Goal: Transaction & Acquisition: Purchase product/service

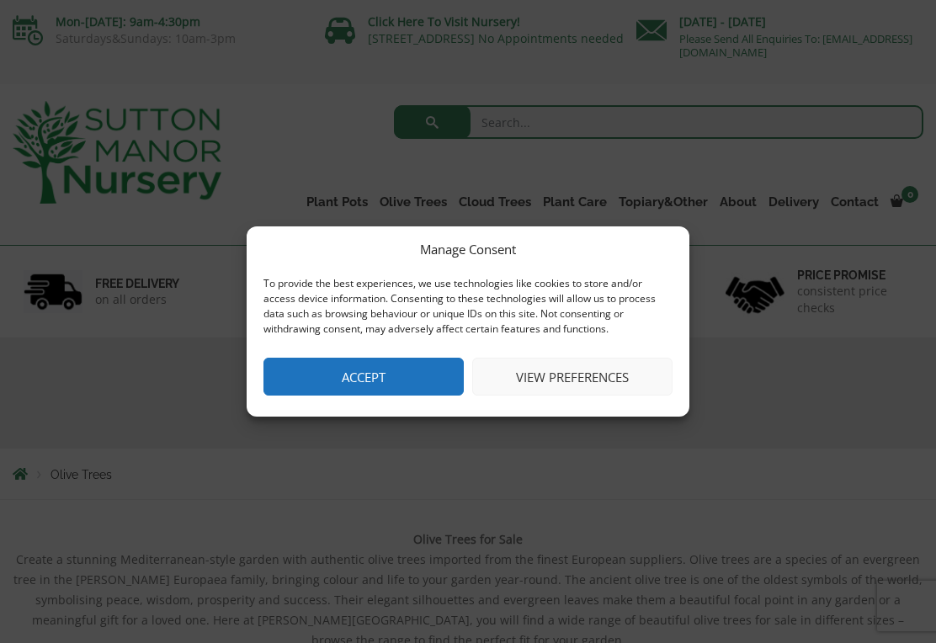
click at [361, 381] on button "Accept" at bounding box center [363, 377] width 200 height 38
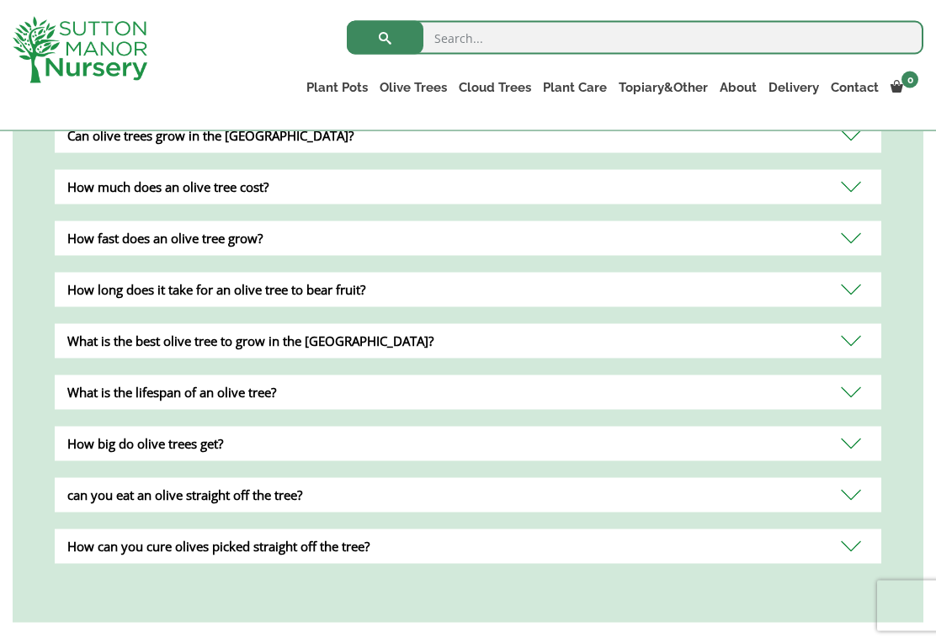
scroll to position [1749, 0]
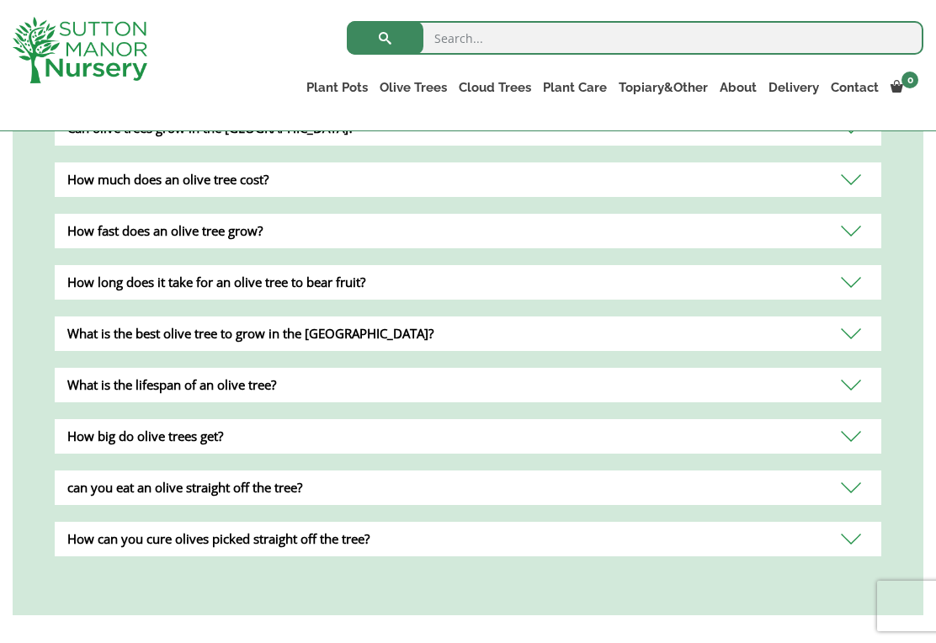
click at [858, 425] on div "How big do olive trees get?" at bounding box center [468, 436] width 826 height 35
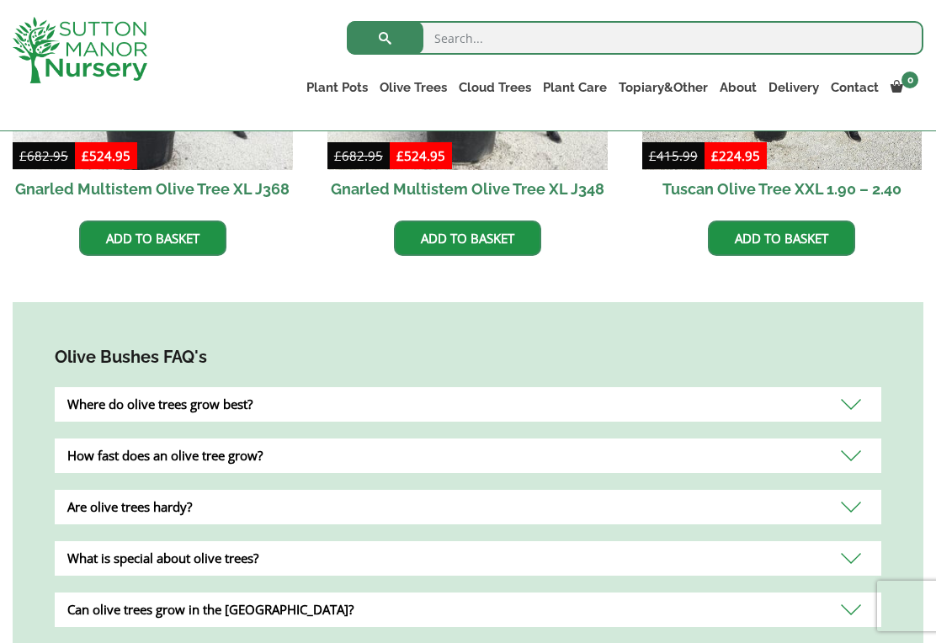
scroll to position [1224, 0]
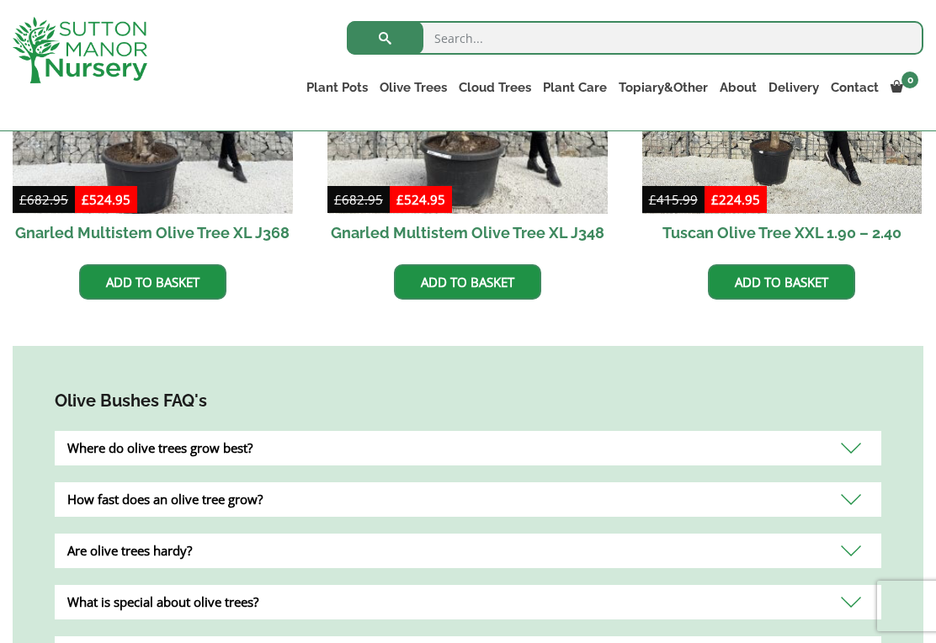
click at [0, 0] on ul "Palm Trees Ilex Crenata Laurus Nobilis Bay Trees Bay Trees (Laurus Nobilis) Lig…" at bounding box center [0, 0] width 0 height 0
click at [675, 81] on link "Topiary&Other" at bounding box center [663, 88] width 101 height 24
click at [0, 0] on link "Palm Trees" at bounding box center [0, 0] width 0 height 0
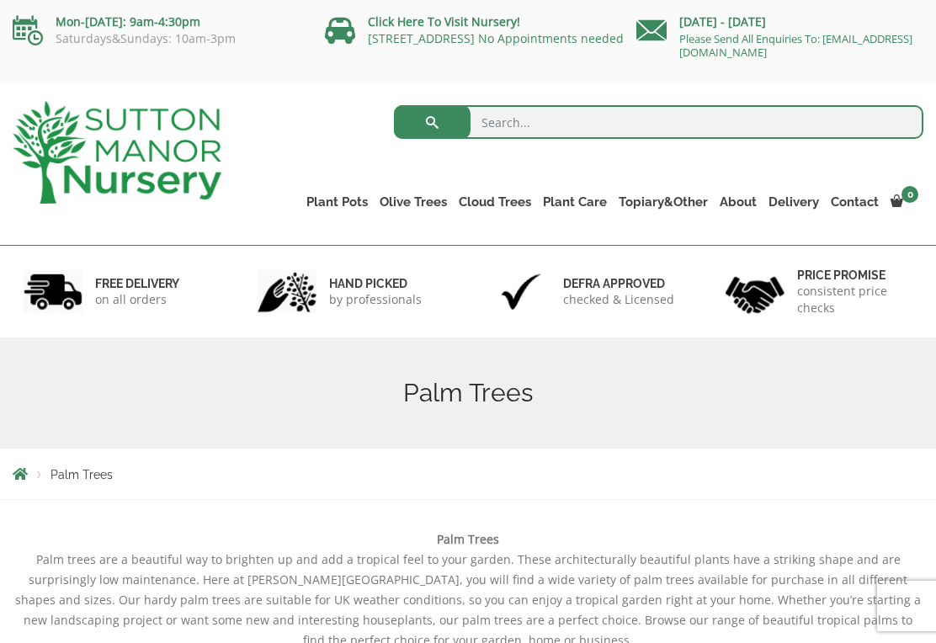
click at [0, 0] on link "Ilex Crenata" at bounding box center [0, 0] width 0 height 0
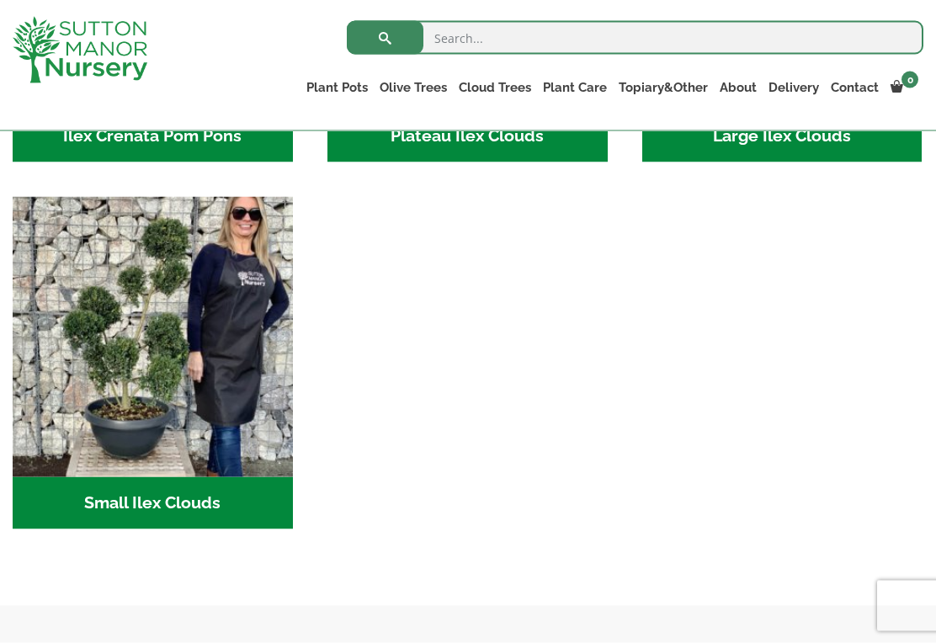
scroll to position [670, 0]
click at [199, 475] on img "Visit product category Small Ilex Clouds" at bounding box center [153, 336] width 280 height 280
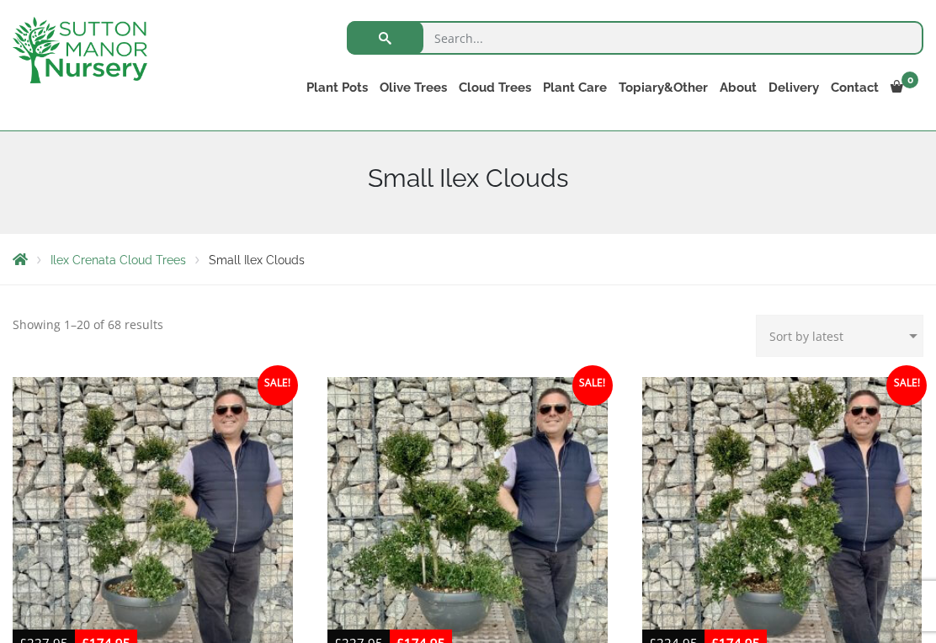
scroll to position [142, 0]
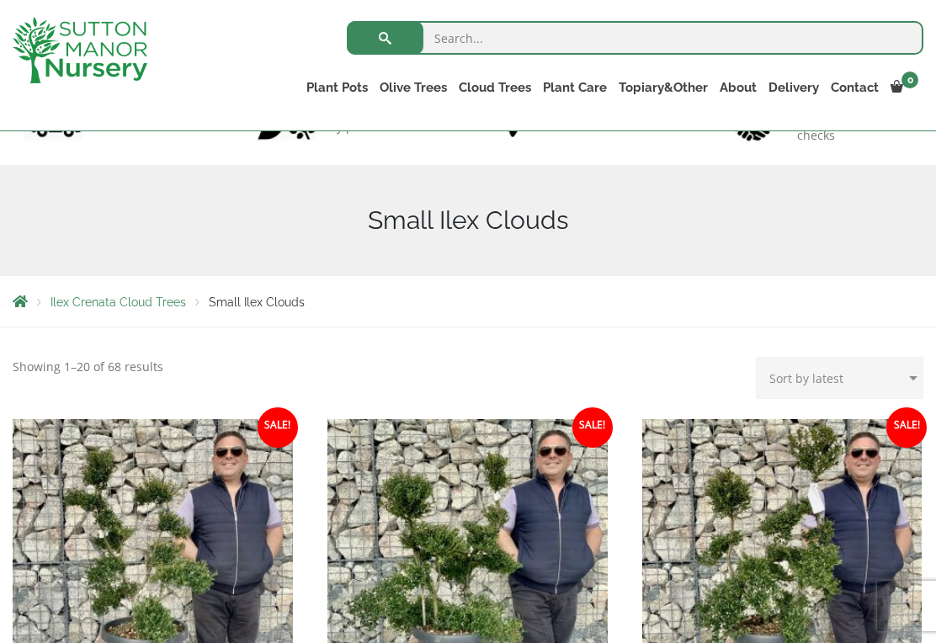
click at [0, 0] on link "Ilex Crenata" at bounding box center [0, 0] width 0 height 0
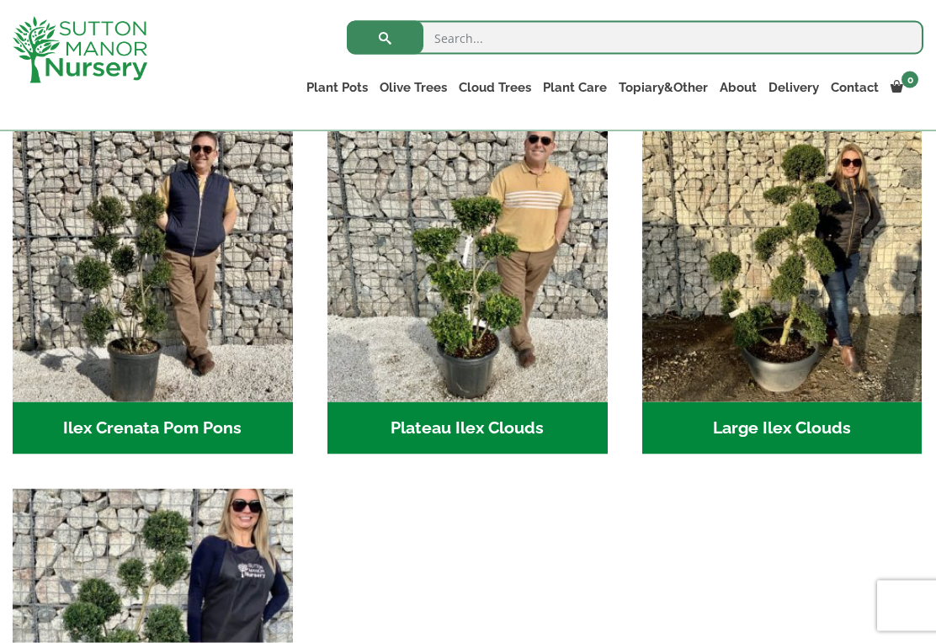
scroll to position [378, 0]
click at [835, 352] on img "Visit product category Large Ilex Clouds" at bounding box center [782, 261] width 280 height 280
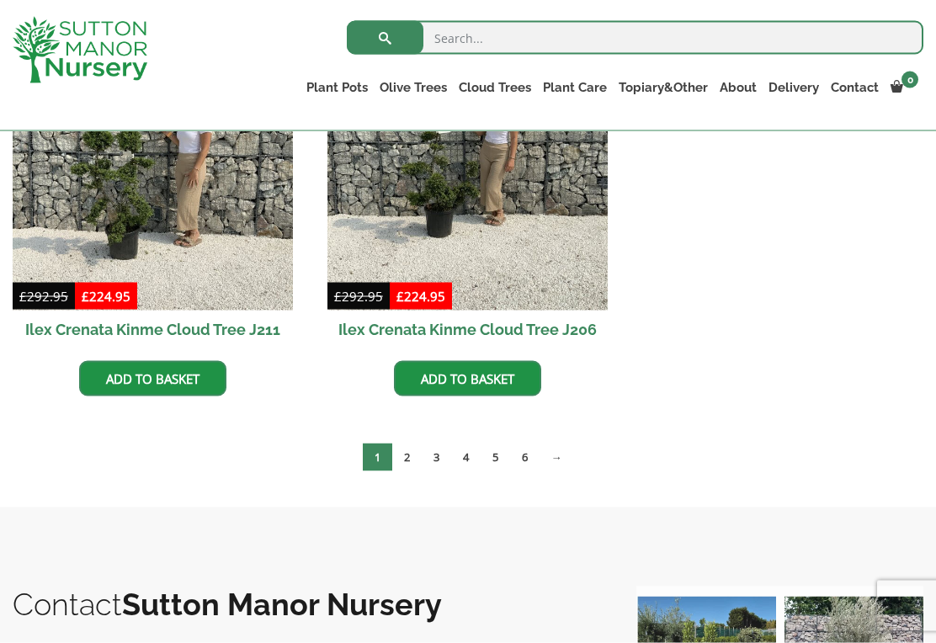
scroll to position [932, 0]
click at [473, 457] on link "4" at bounding box center [465, 457] width 29 height 28
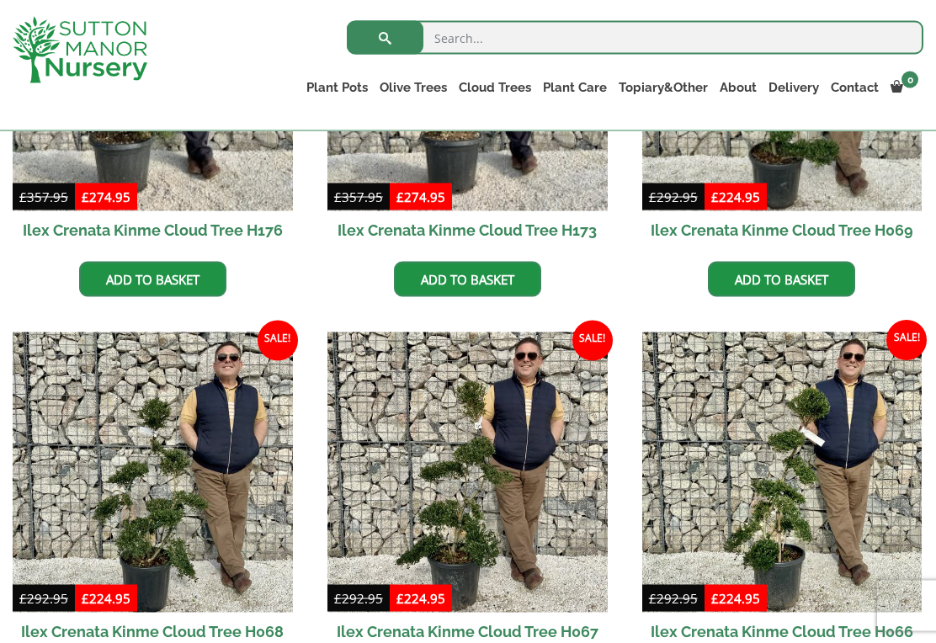
scroll to position [631, 0]
click at [0, 0] on link "Laurus Nobilis Bay Trees" at bounding box center [0, 0] width 0 height 0
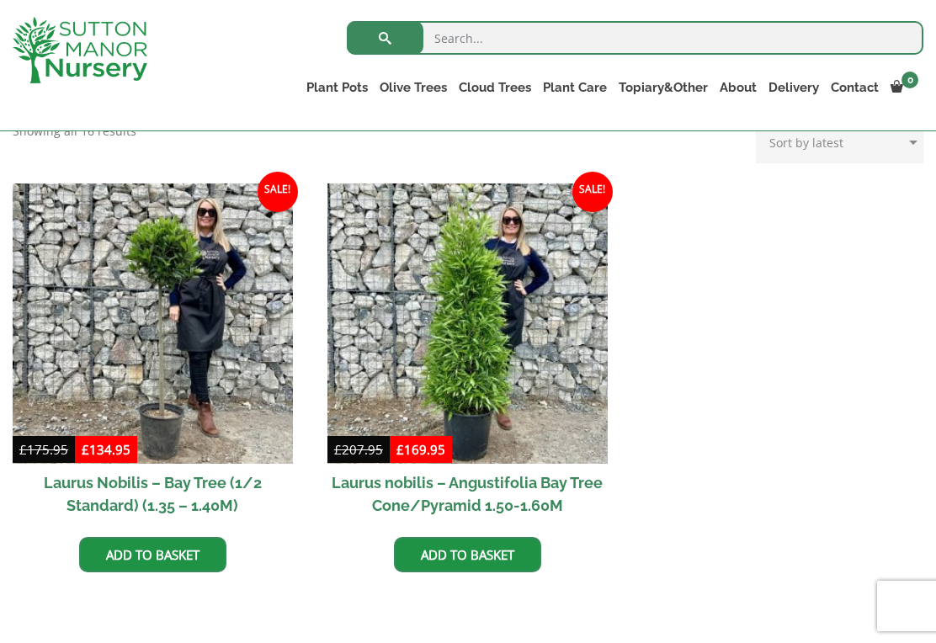
scroll to position [675, 0]
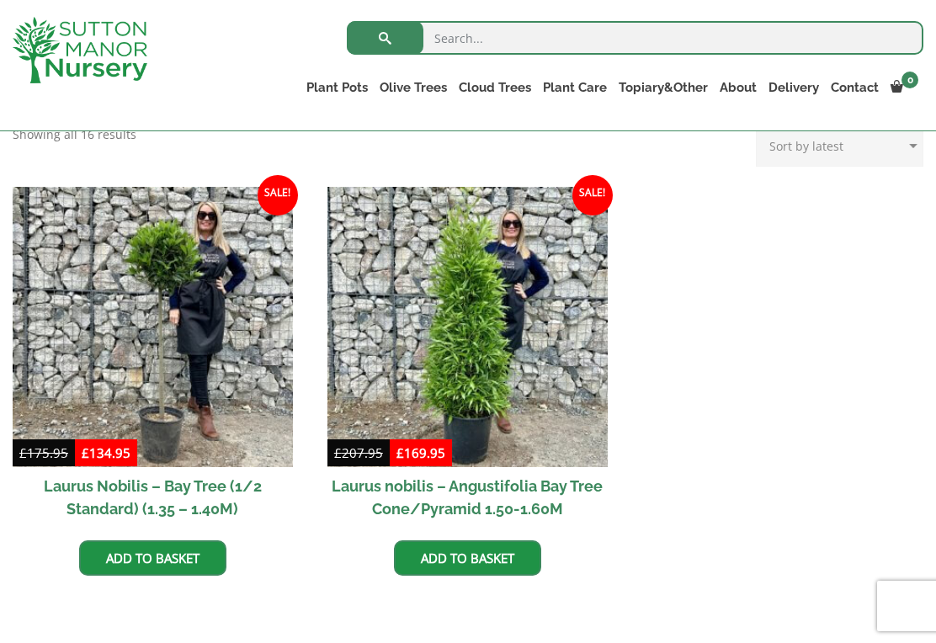
click at [0, 0] on link "Ligustrums" at bounding box center [0, 0] width 0 height 0
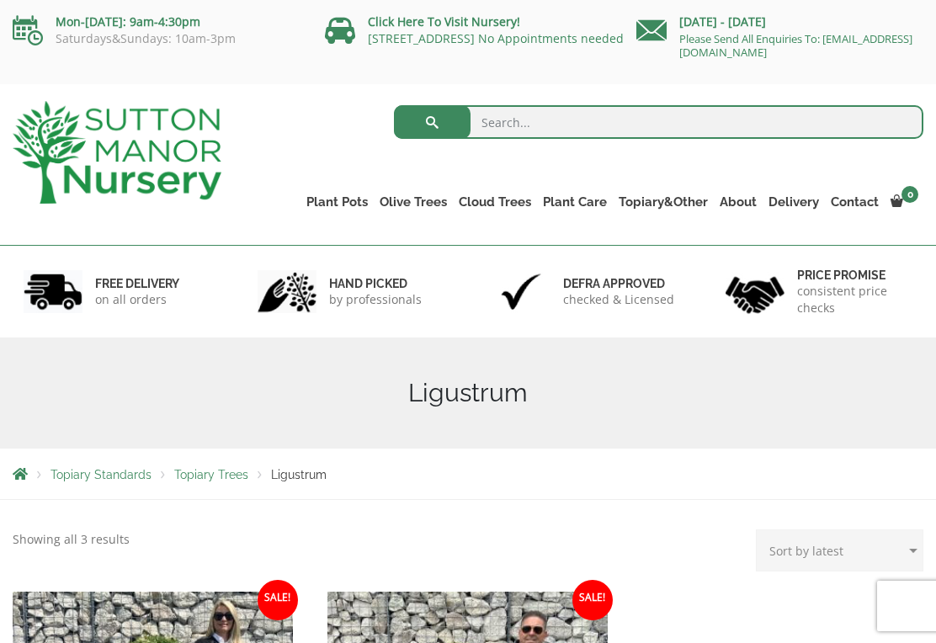
click at [0, 0] on link "Red Robins" at bounding box center [0, 0] width 0 height 0
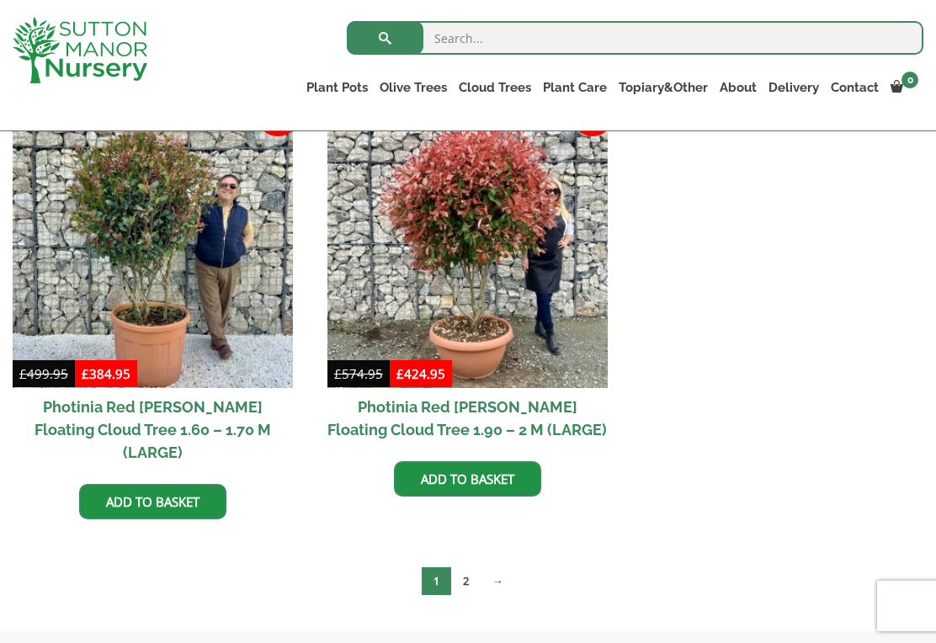
scroll to position [753, 0]
click at [469, 568] on link "2" at bounding box center [465, 582] width 29 height 28
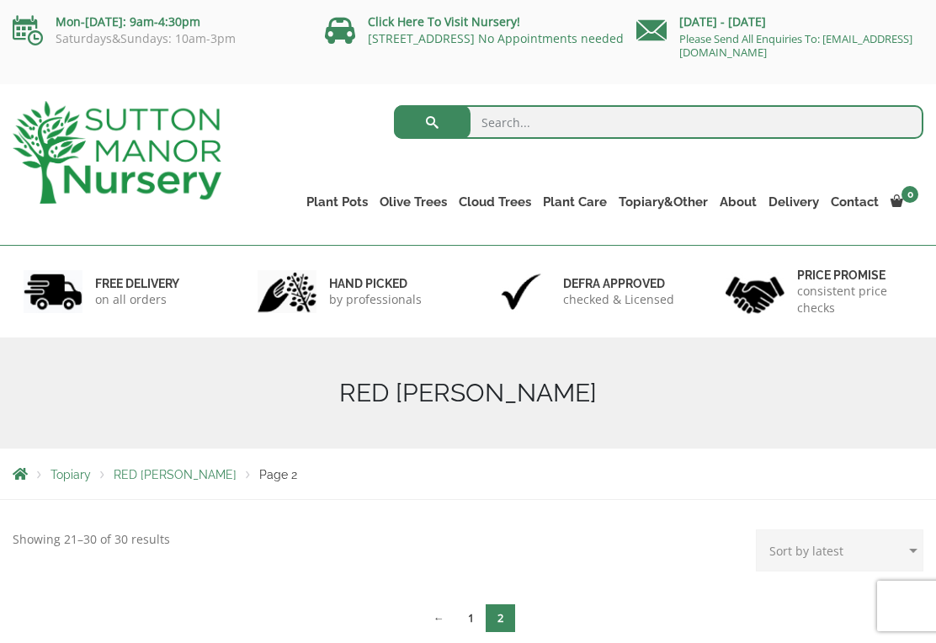
click at [0, 0] on link "Taxus Baccata (Yew)" at bounding box center [0, 0] width 0 height 0
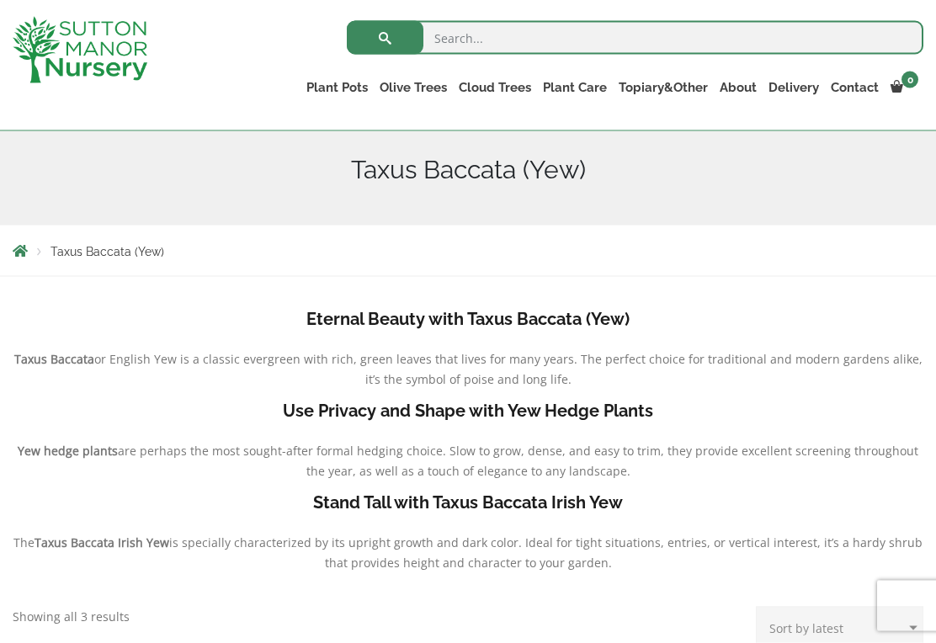
scroll to position [194, 0]
click at [0, 0] on link "Castlewellan (Cupressus)" at bounding box center [0, 0] width 0 height 0
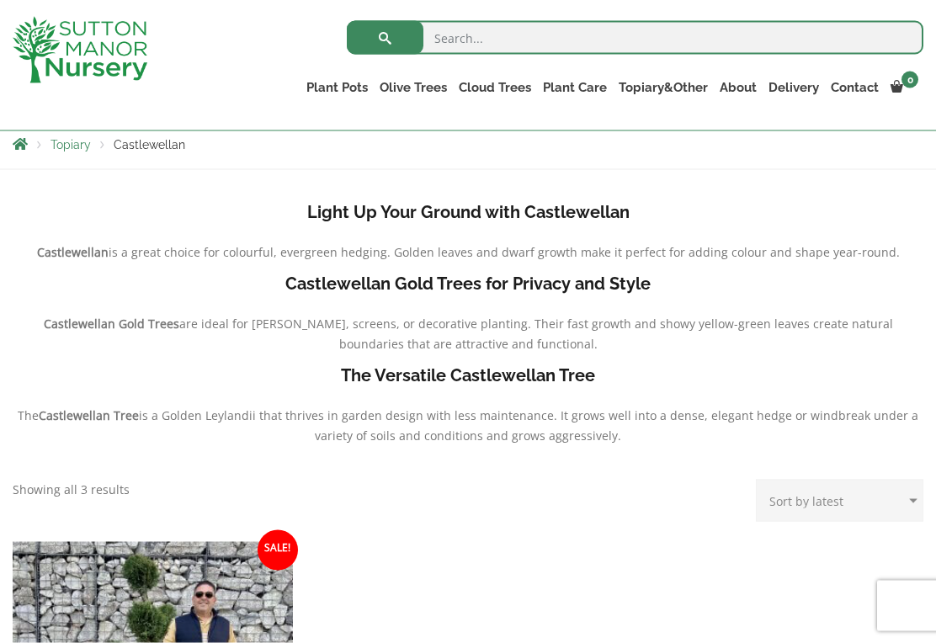
scroll to position [300, 0]
click at [0, 0] on link "Acers" at bounding box center [0, 0] width 0 height 0
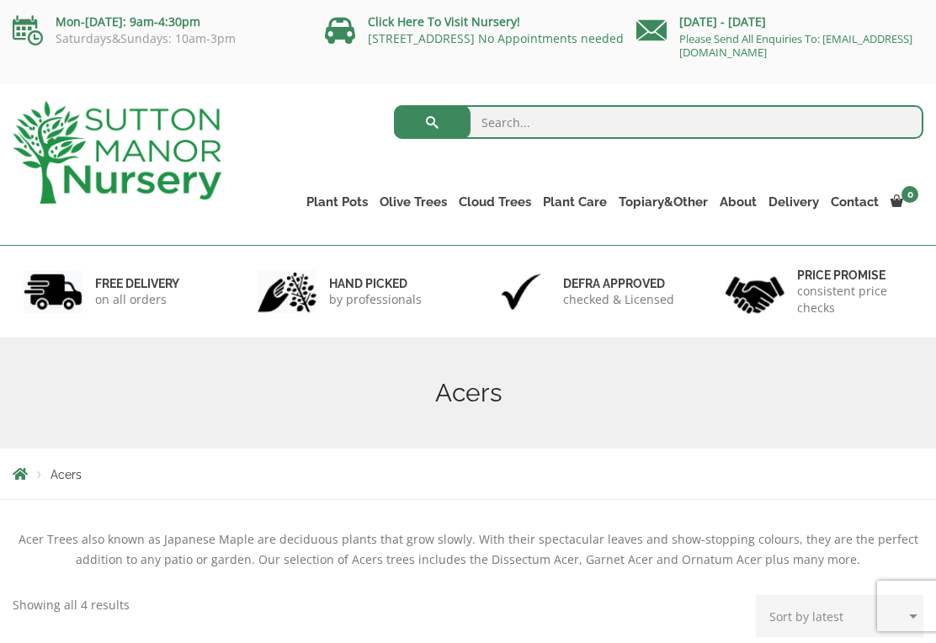
click at [0, 0] on link "Ligustrum Pom Poms" at bounding box center [0, 0] width 0 height 0
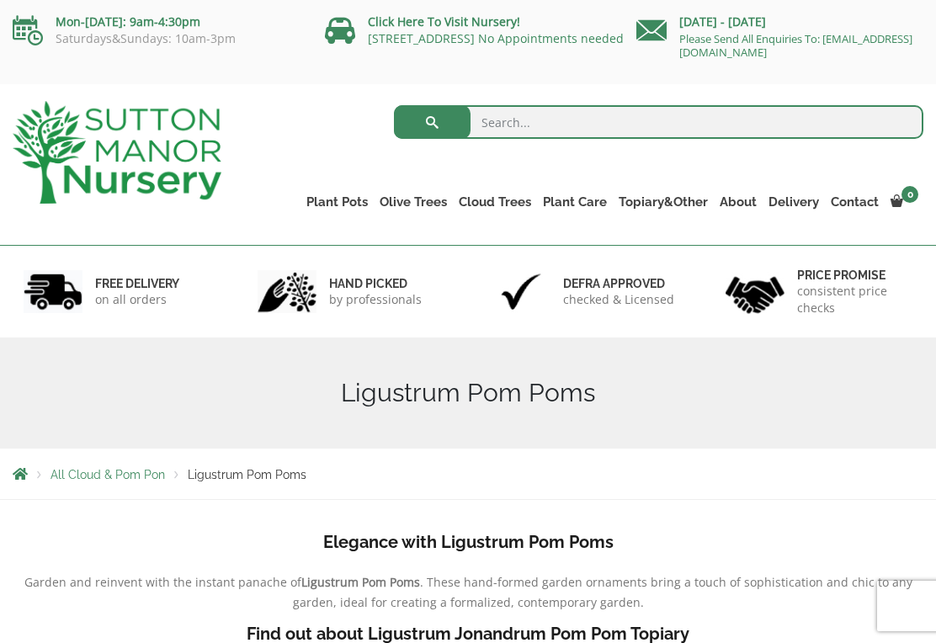
click at [349, 199] on link "Plant Pots" at bounding box center [336, 202] width 73 height 24
click at [0, 0] on link "Squares And Troughs" at bounding box center [0, 0] width 0 height 0
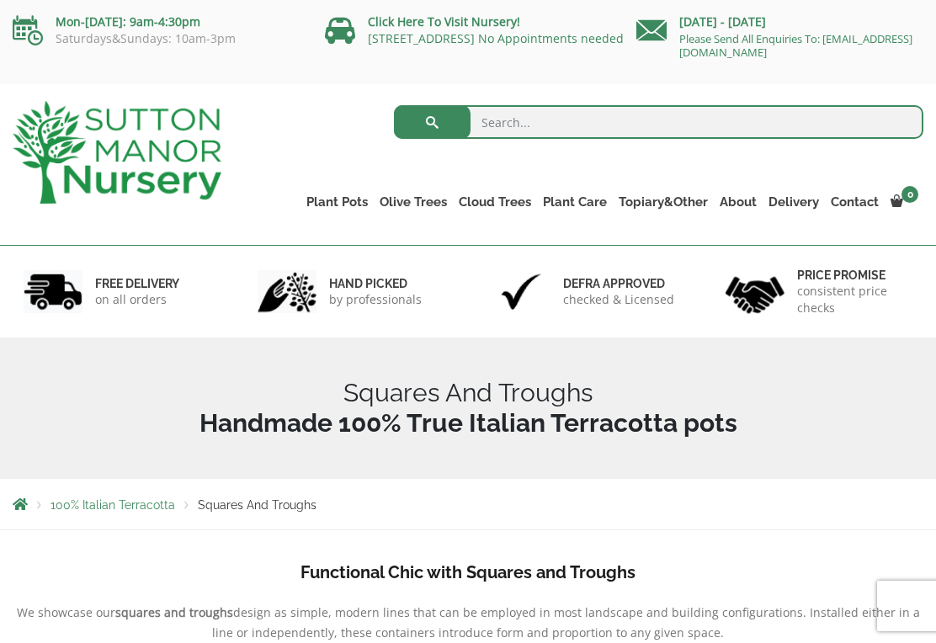
click at [0, 0] on link "Big Bell Pots" at bounding box center [0, 0] width 0 height 0
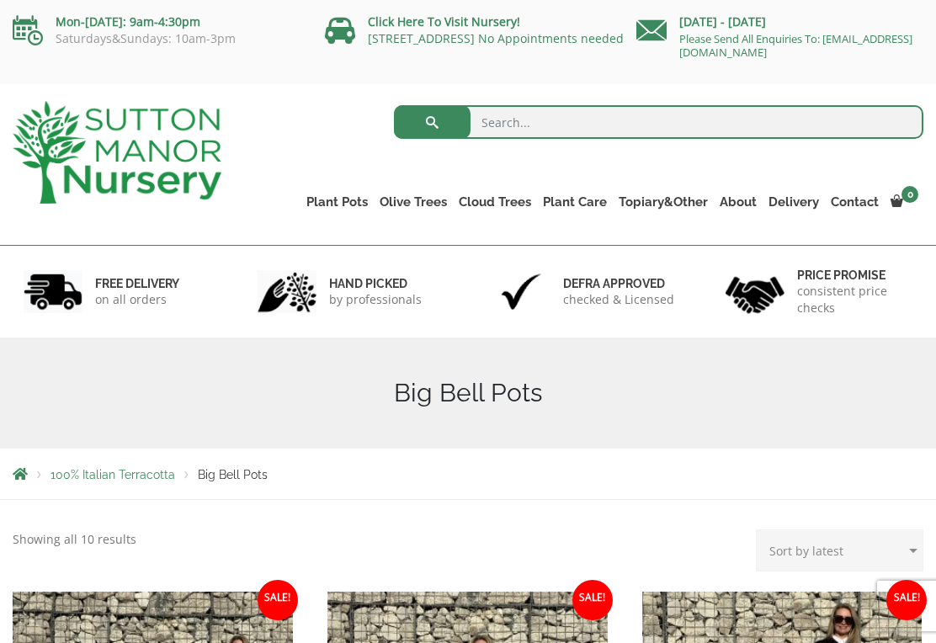
click at [0, 0] on link "The Old Stone Pots" at bounding box center [0, 0] width 0 height 0
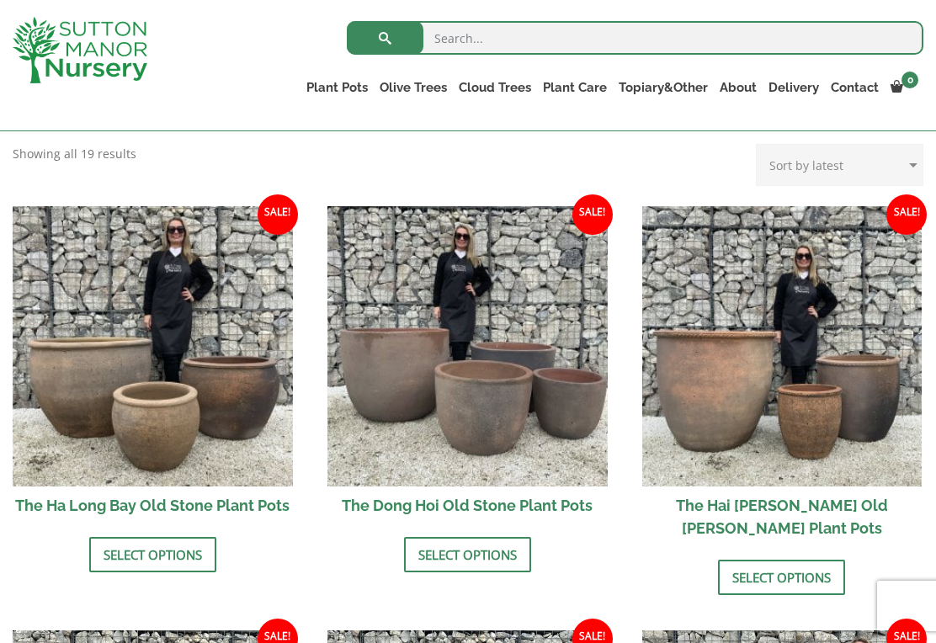
scroll to position [516, 0]
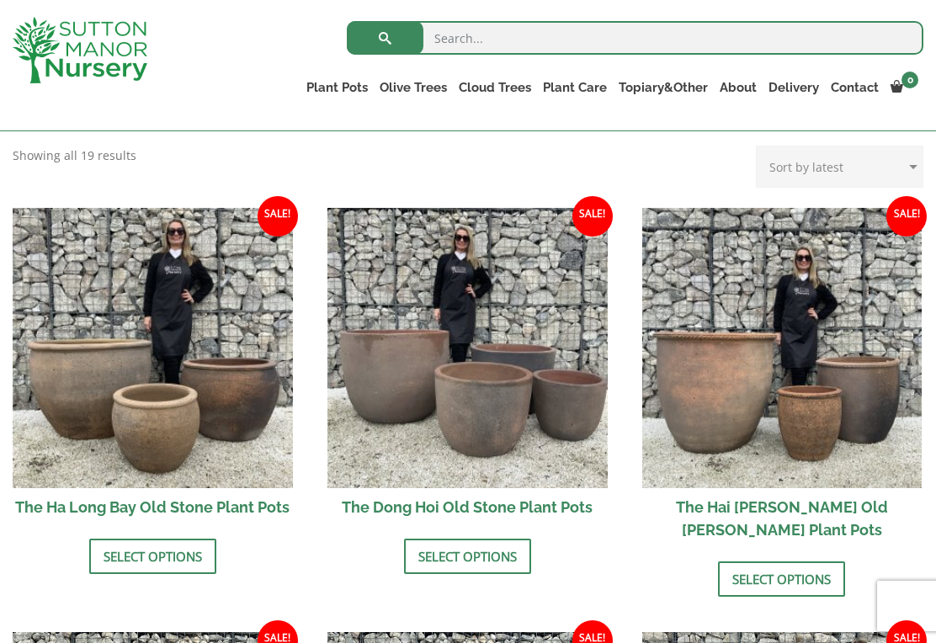
click at [211, 375] on img at bounding box center [153, 348] width 280 height 280
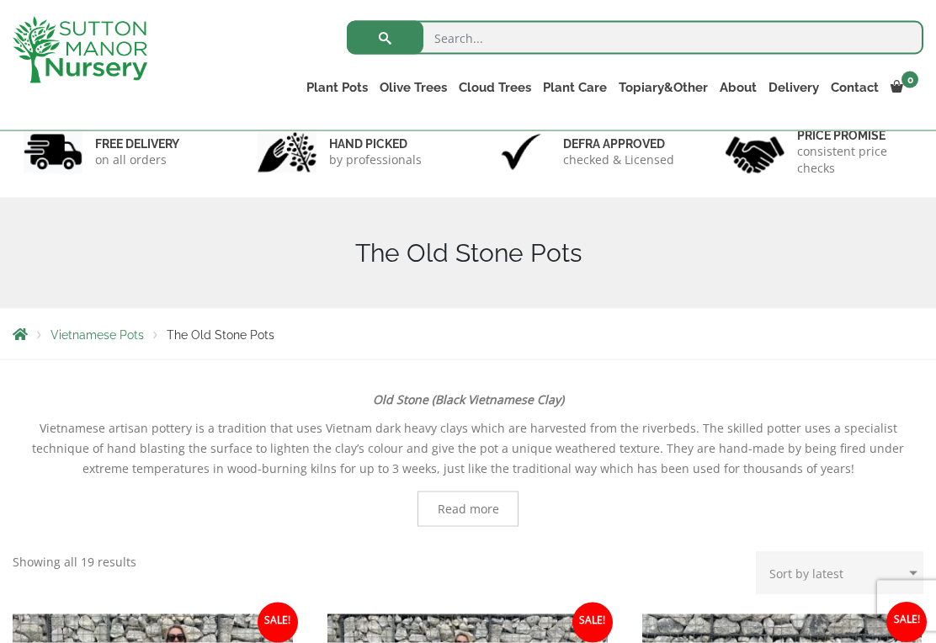
scroll to position [96, 0]
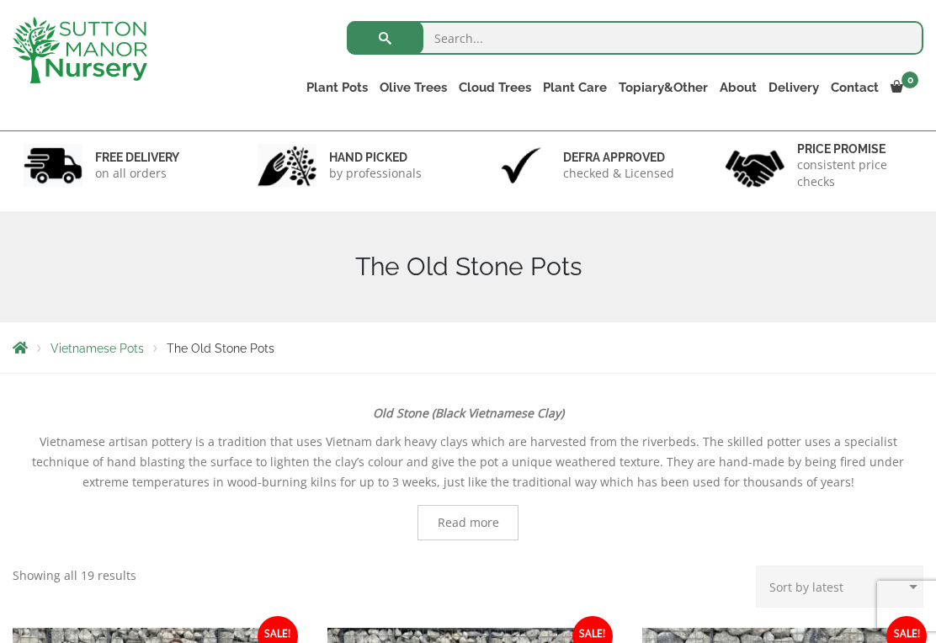
click at [0, 0] on link "Fibre Clay Pots" at bounding box center [0, 0] width 0 height 0
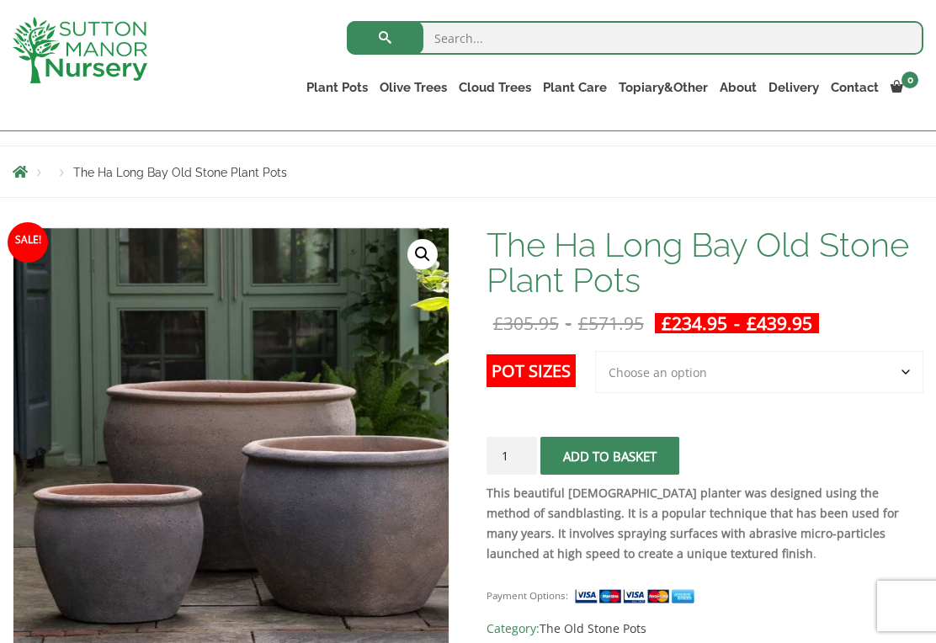
scroll to position [135, 0]
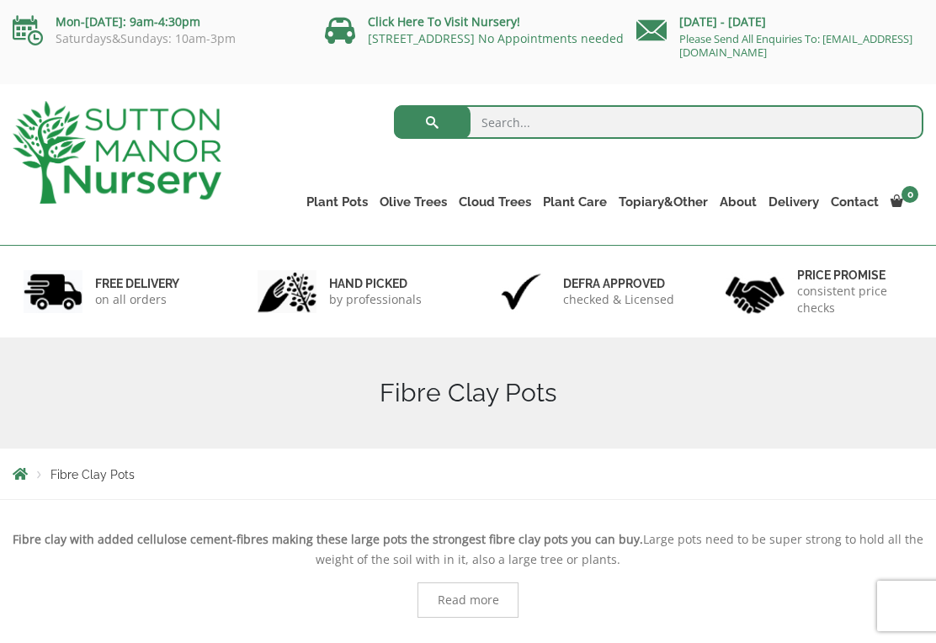
click at [0, 0] on link "Wabi-Sabi" at bounding box center [0, 0] width 0 height 0
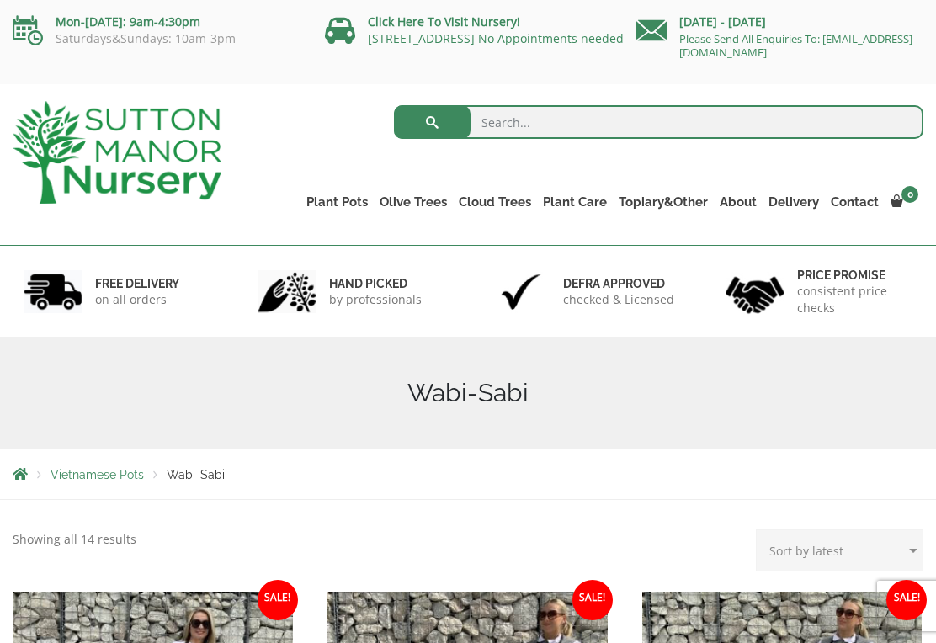
click at [0, 0] on link "Gnarled Olive Trees" at bounding box center [0, 0] width 0 height 0
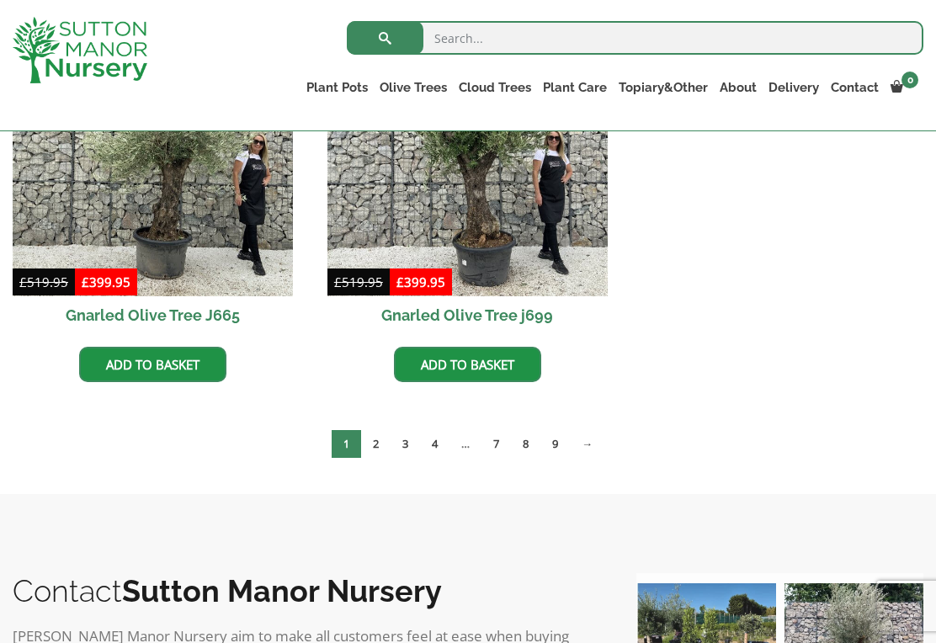
scroll to position [1746, 0]
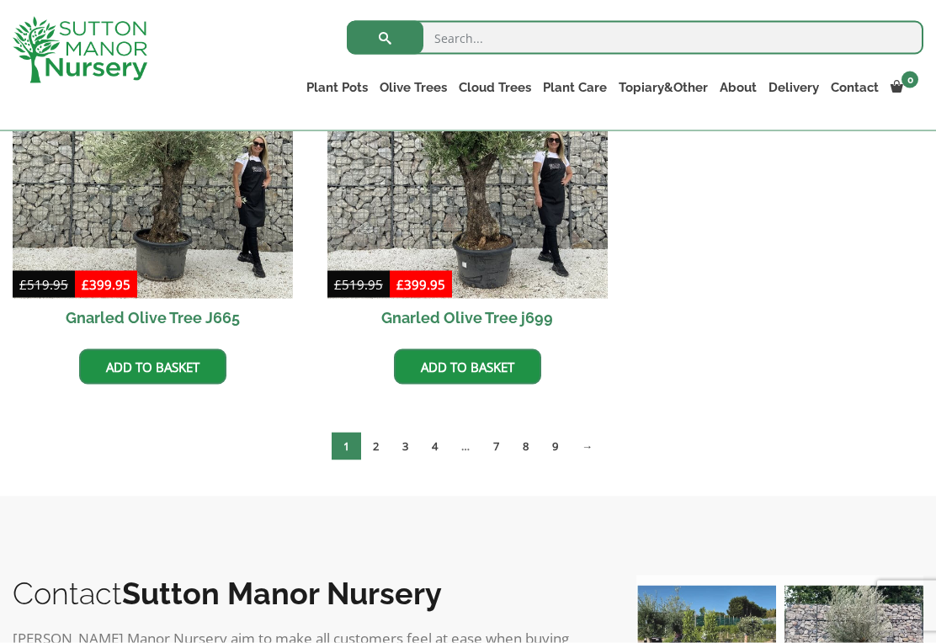
click at [434, 446] on link "4" at bounding box center [434, 447] width 29 height 28
